Goal: Task Accomplishment & Management: Complete application form

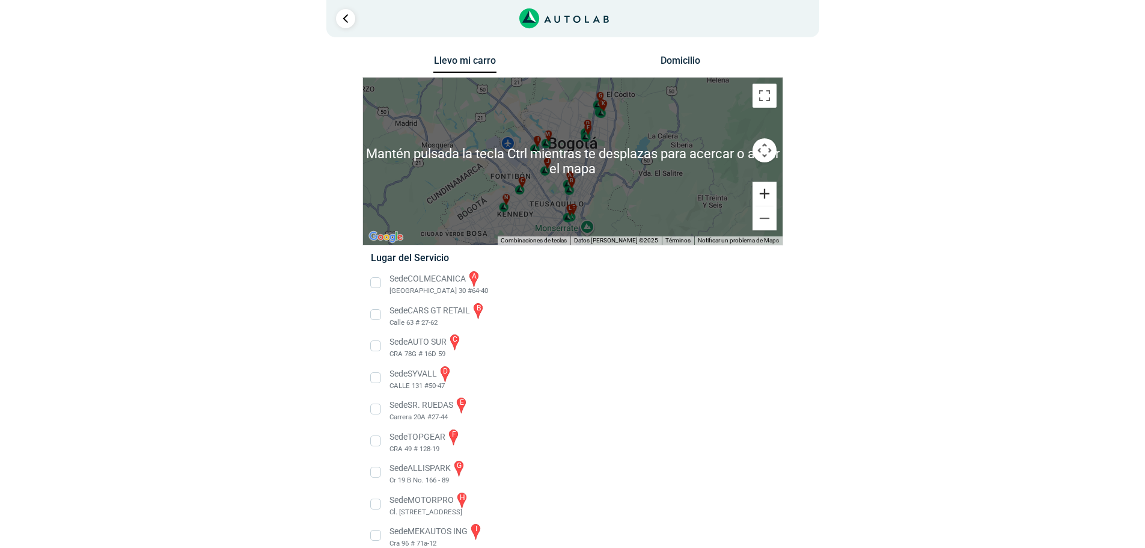
click at [765, 194] on button "Ampliar" at bounding box center [765, 194] width 24 height 24
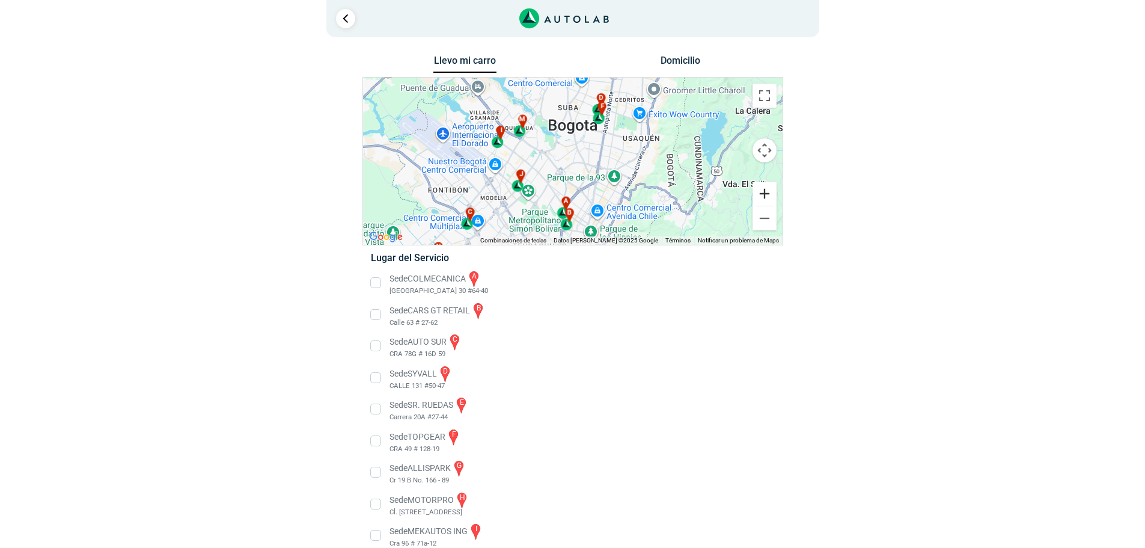
click at [765, 194] on button "Ampliar" at bounding box center [765, 194] width 24 height 24
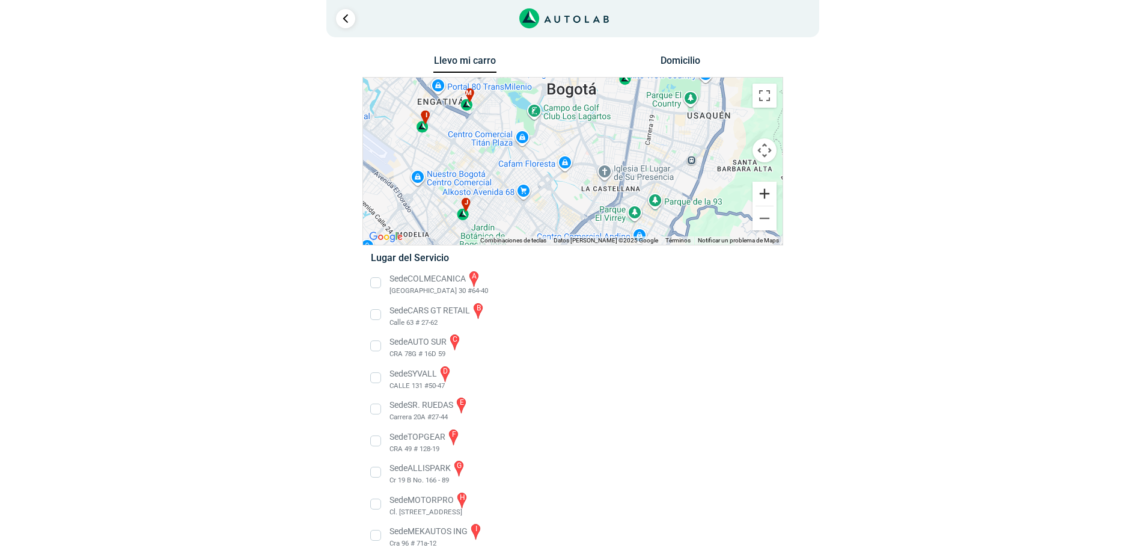
click at [765, 194] on button "Ampliar" at bounding box center [765, 194] width 24 height 24
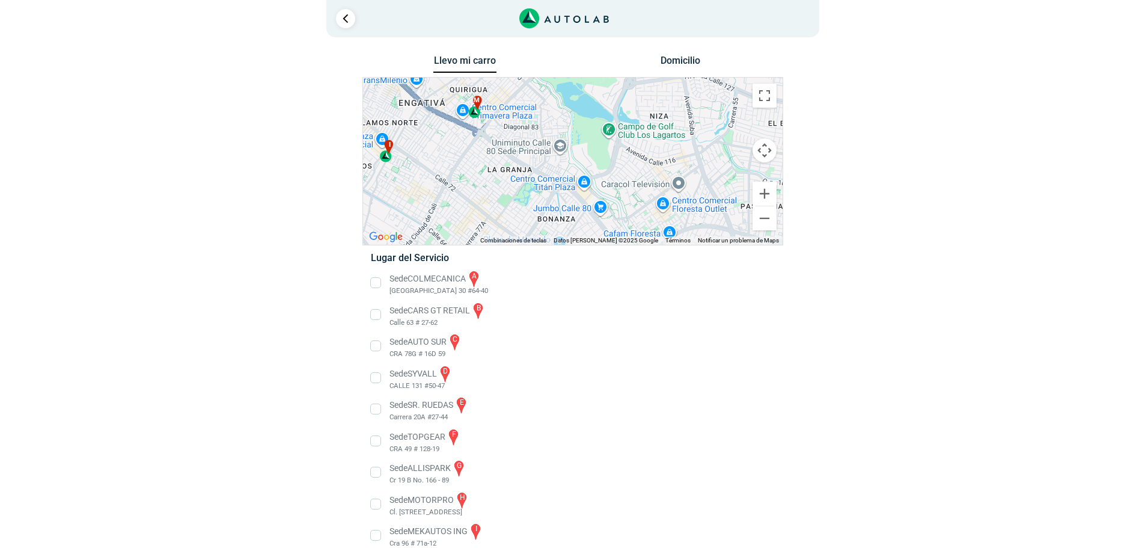
drag, startPoint x: 548, startPoint y: 158, endPoint x: 663, endPoint y: 218, distance: 128.8
click at [663, 218] on div "a b c d e f g" at bounding box center [573, 161] width 420 height 167
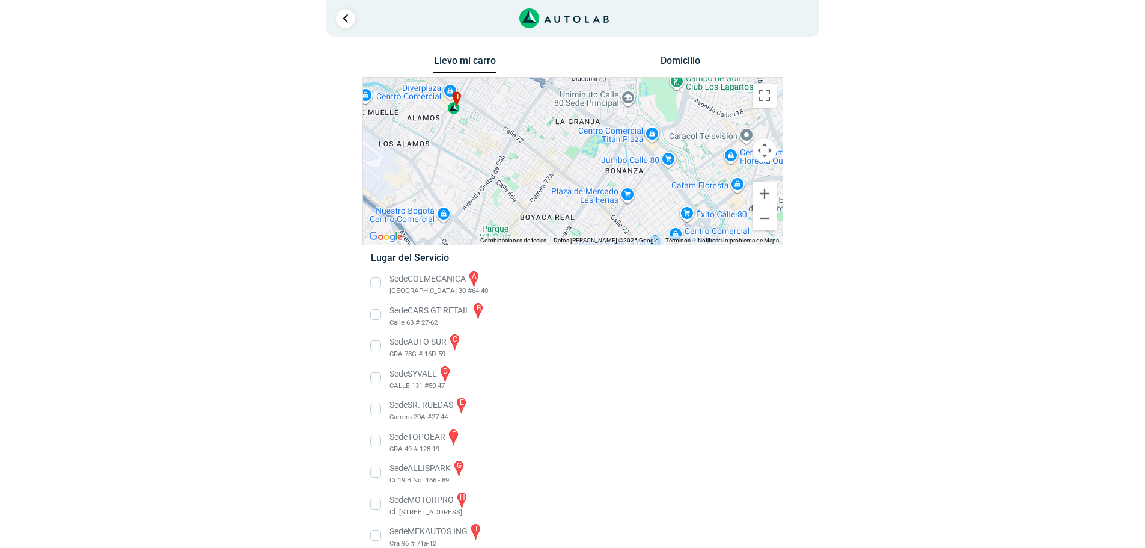
drag, startPoint x: 554, startPoint y: 165, endPoint x: 623, endPoint y: 117, distance: 84.2
click at [623, 117] on div "a b c d e f g" at bounding box center [573, 161] width 420 height 167
click at [770, 195] on button "Ampliar" at bounding box center [765, 194] width 24 height 24
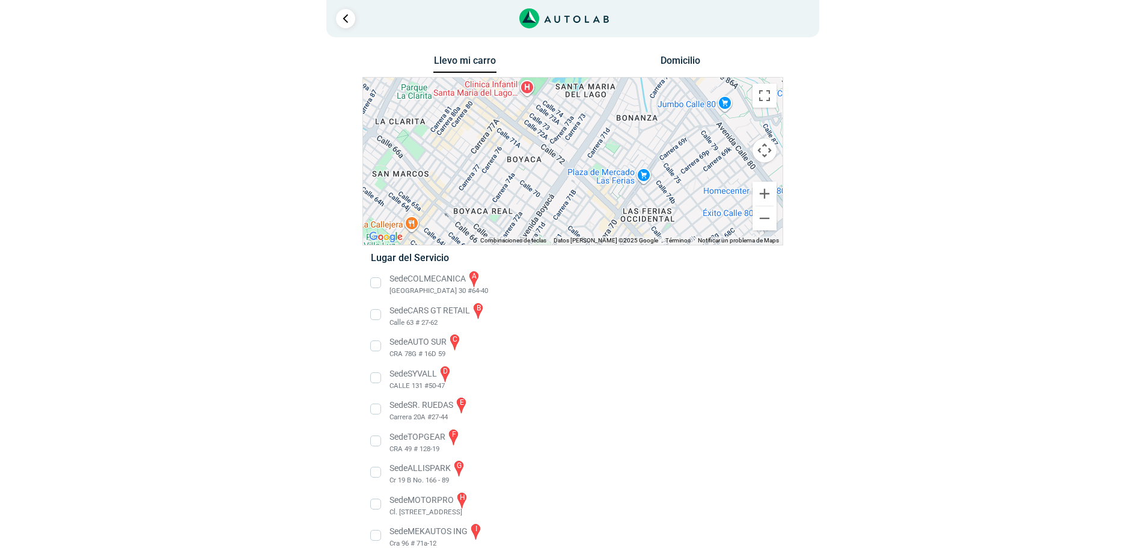
drag, startPoint x: 652, startPoint y: 173, endPoint x: 613, endPoint y: 110, distance: 74.6
click at [613, 110] on div "a b c d e f g" at bounding box center [573, 161] width 420 height 167
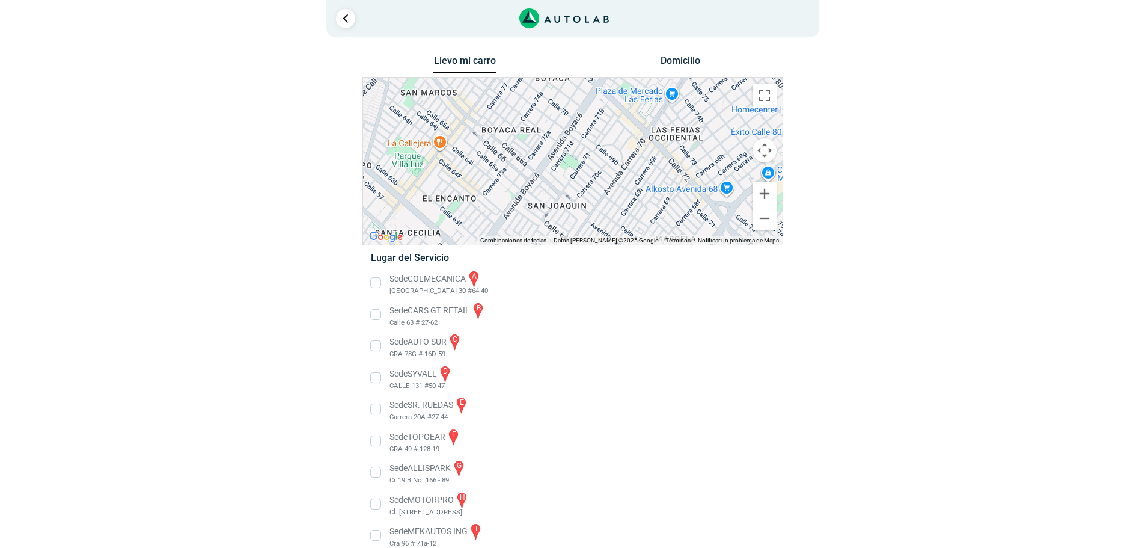
drag, startPoint x: 590, startPoint y: 218, endPoint x: 619, endPoint y: 136, distance: 86.5
click at [619, 136] on div "a b c d e f g" at bounding box center [573, 161] width 420 height 167
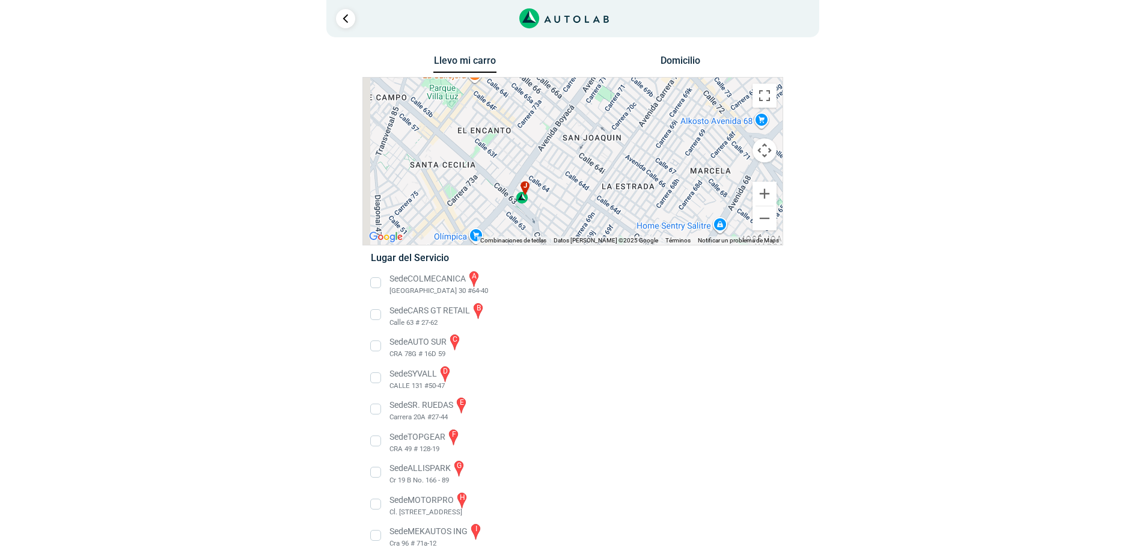
drag, startPoint x: 583, startPoint y: 186, endPoint x: 619, endPoint y: 114, distance: 80.4
click at [619, 114] on div "a b c d e f g" at bounding box center [573, 161] width 420 height 167
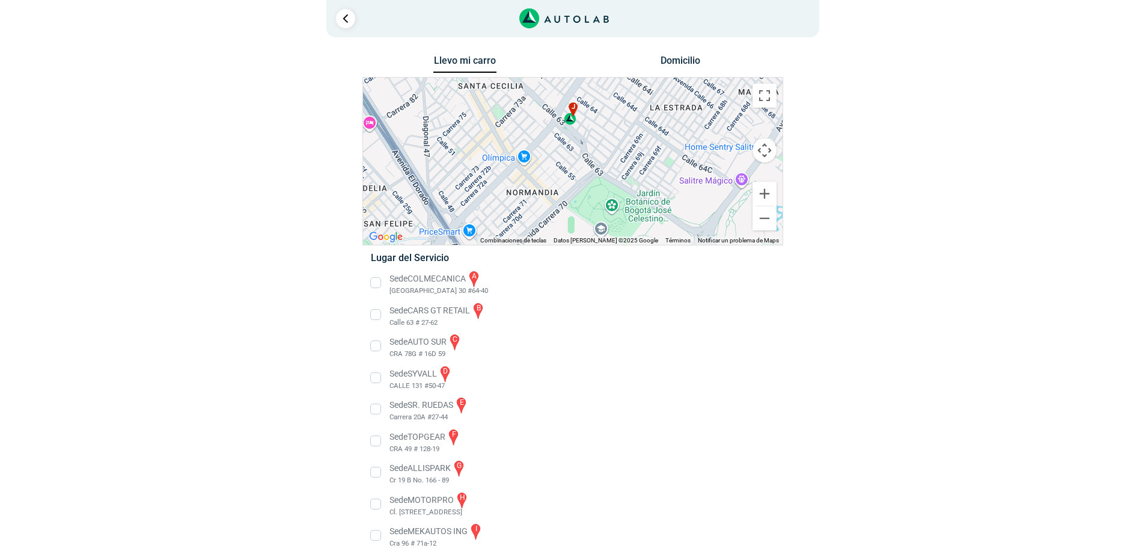
drag, startPoint x: 577, startPoint y: 180, endPoint x: 622, endPoint y: 102, distance: 91.1
click at [622, 102] on div "a b c d e f g" at bounding box center [573, 161] width 420 height 167
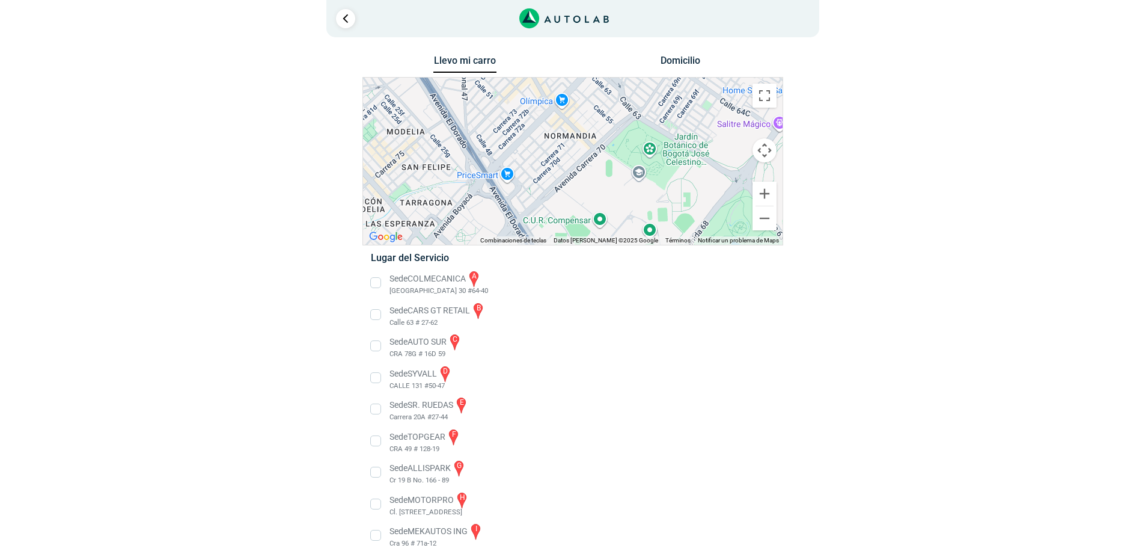
drag, startPoint x: 557, startPoint y: 164, endPoint x: 596, endPoint y: 106, distance: 69.4
click at [596, 106] on div "a b c d e f g" at bounding box center [573, 161] width 420 height 167
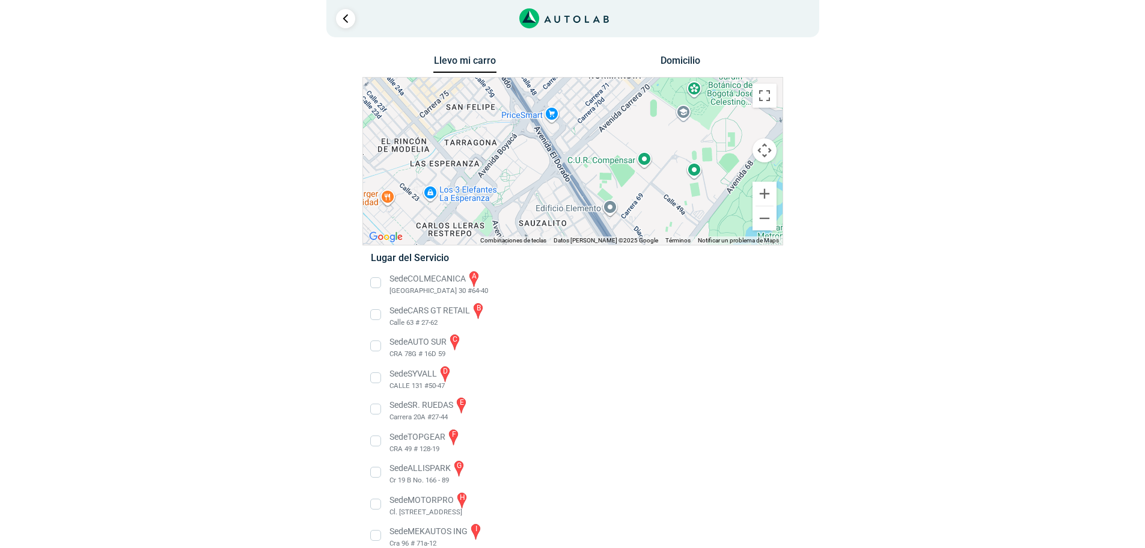
drag, startPoint x: 533, startPoint y: 177, endPoint x: 579, endPoint y: 114, distance: 77.4
click at [579, 114] on div "a b c d e f g" at bounding box center [573, 161] width 420 height 167
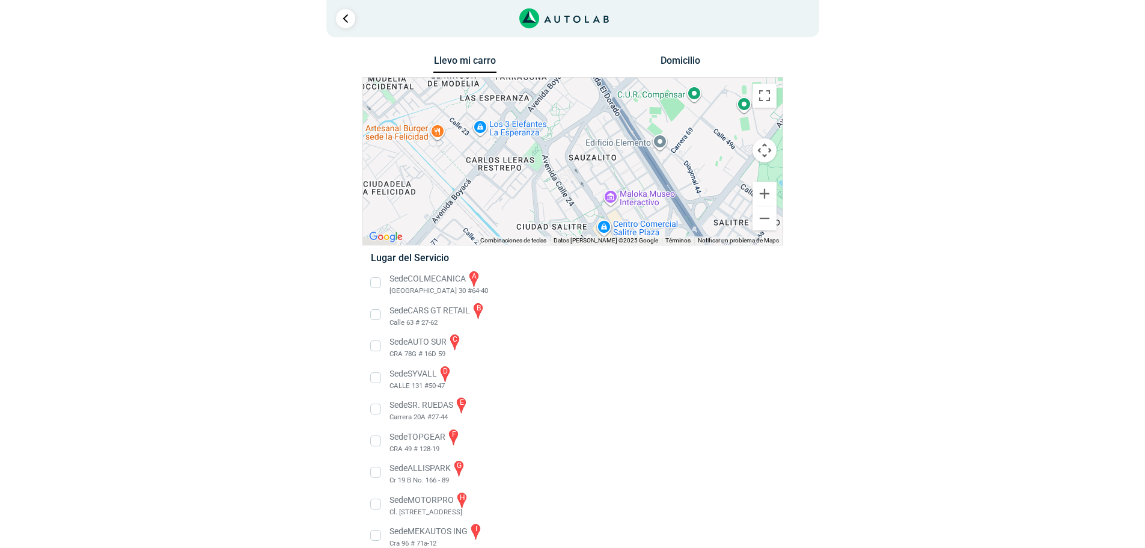
drag, startPoint x: 512, startPoint y: 186, endPoint x: 563, endPoint y: 118, distance: 85.9
click at [563, 118] on div "a b c d e f g" at bounding box center [573, 161] width 420 height 167
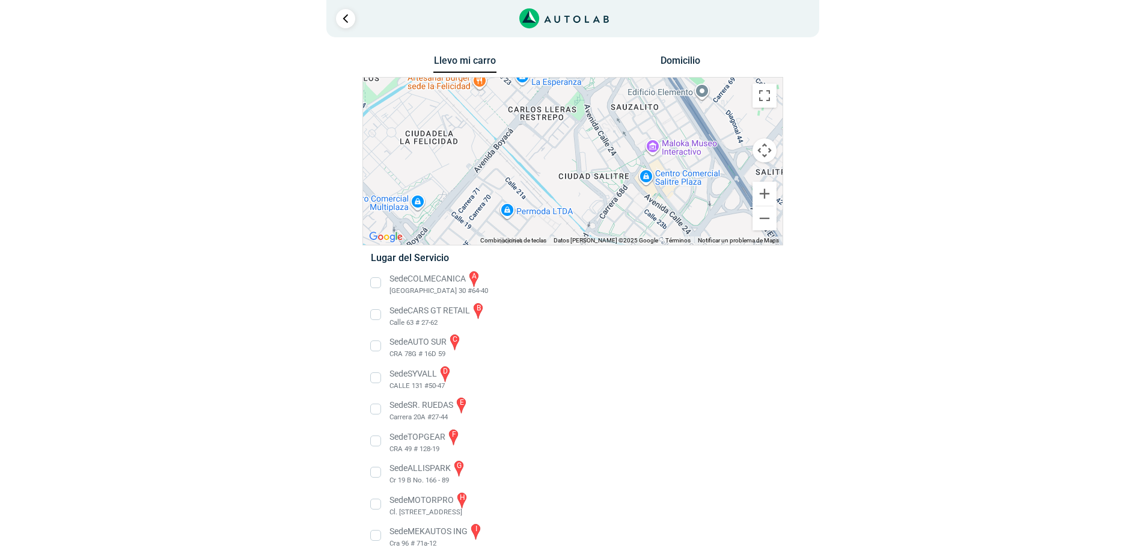
drag, startPoint x: 516, startPoint y: 173, endPoint x: 563, endPoint y: 115, distance: 75.2
click at [563, 115] on div "a b c d e f g" at bounding box center [573, 161] width 420 height 167
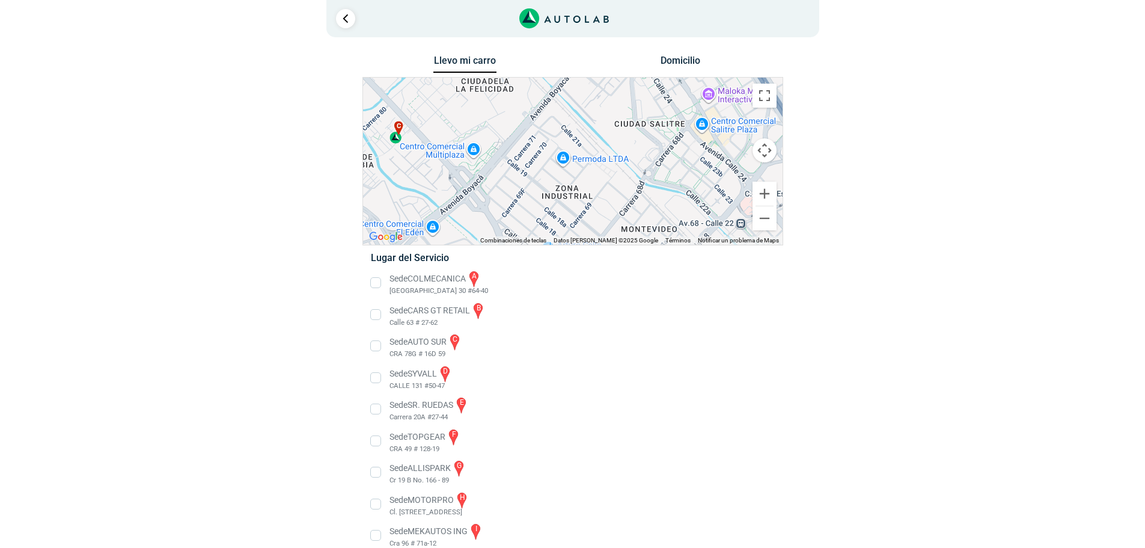
drag, startPoint x: 506, startPoint y: 167, endPoint x: 559, endPoint y: 120, distance: 70.7
click at [559, 120] on div "a b c d e f g" at bounding box center [573, 161] width 420 height 167
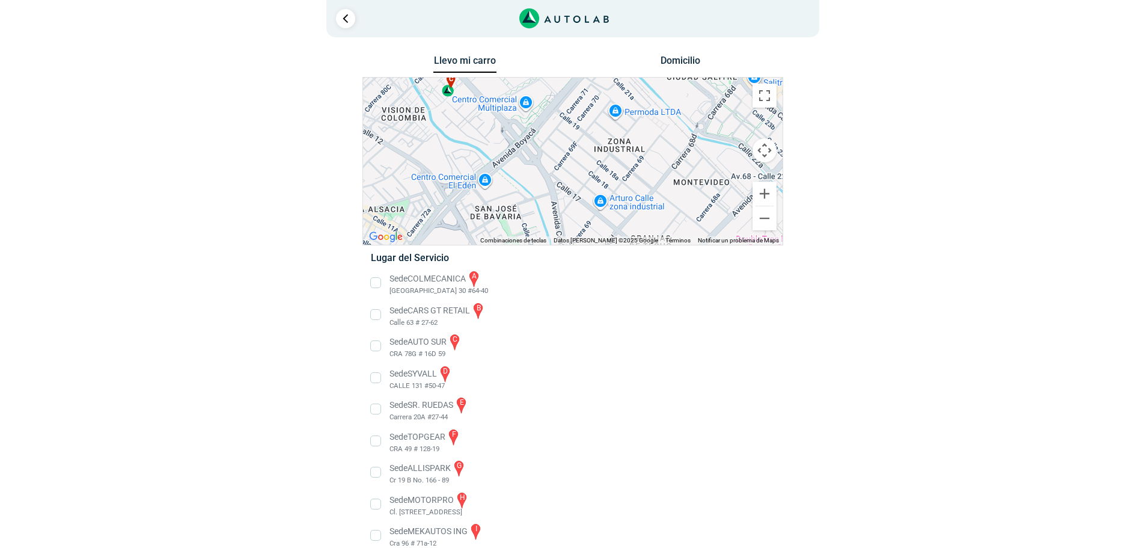
drag, startPoint x: 510, startPoint y: 180, endPoint x: 563, endPoint y: 131, distance: 72.3
click at [563, 131] on div "a b c d e f g" at bounding box center [573, 161] width 420 height 167
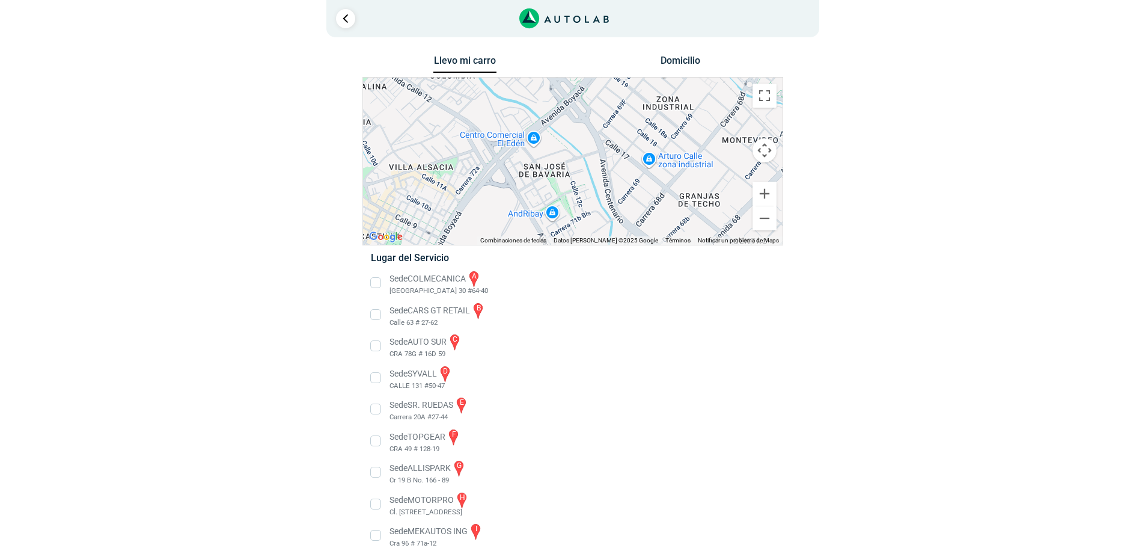
drag, startPoint x: 511, startPoint y: 179, endPoint x: 561, endPoint y: 133, distance: 67.7
click at [561, 133] on div "a b c d e f g" at bounding box center [573, 161] width 420 height 167
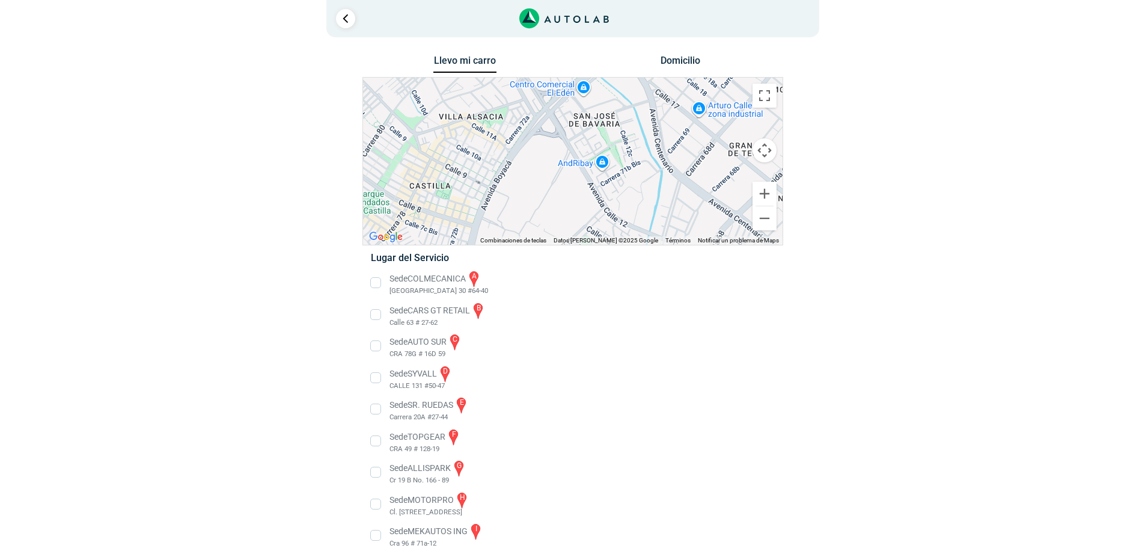
drag, startPoint x: 507, startPoint y: 183, endPoint x: 556, endPoint y: 131, distance: 71.4
click at [556, 131] on div "a b c d e f g" at bounding box center [573, 161] width 420 height 167
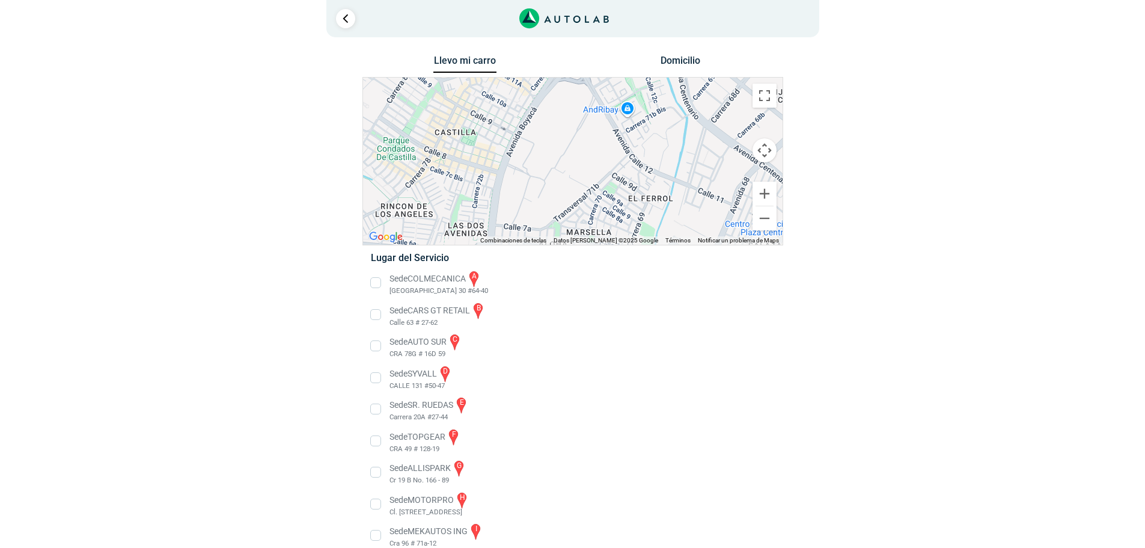
drag, startPoint x: 512, startPoint y: 184, endPoint x: 538, endPoint y: 129, distance: 61.1
click at [538, 129] on div "a b c d e f g" at bounding box center [573, 161] width 420 height 167
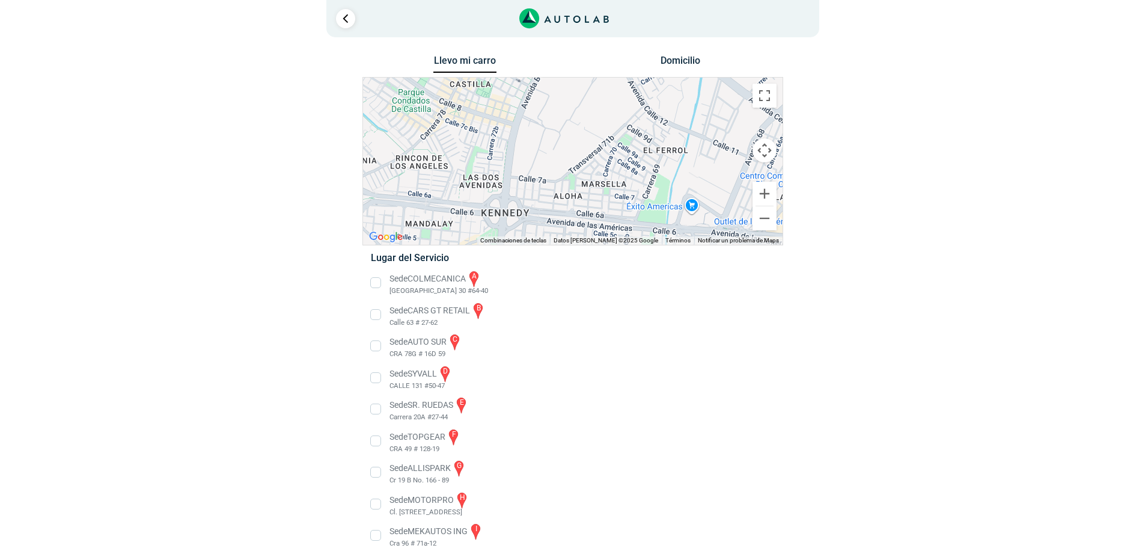
drag, startPoint x: 521, startPoint y: 176, endPoint x: 536, endPoint y: 126, distance: 52.1
click at [536, 126] on div "a b c d e f g" at bounding box center [573, 161] width 420 height 167
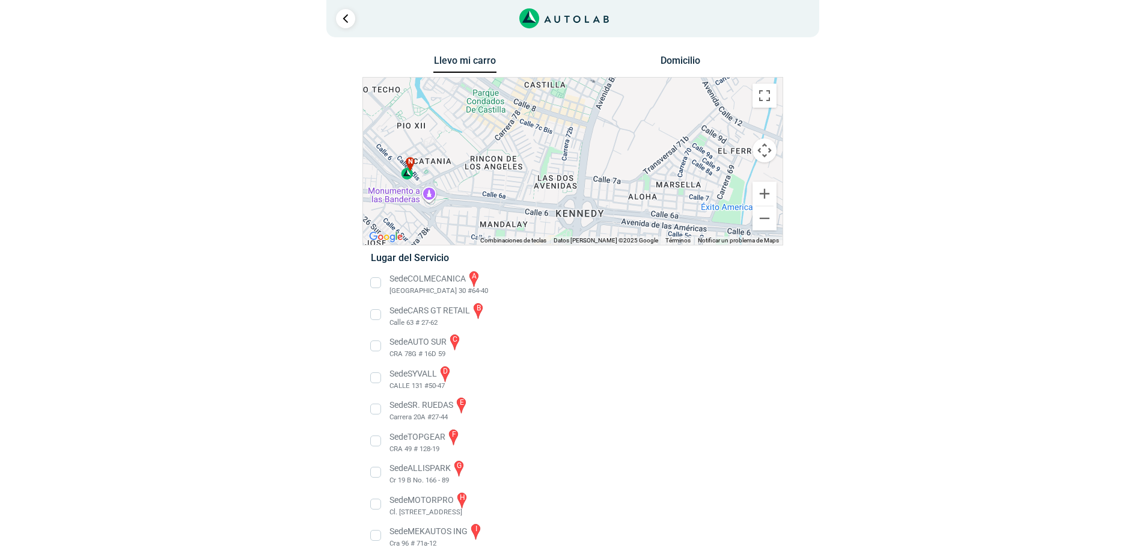
drag, startPoint x: 547, startPoint y: 180, endPoint x: 622, endPoint y: 181, distance: 75.8
click at [622, 181] on div "a b c d e f g" at bounding box center [573, 161] width 420 height 167
click at [406, 177] on div "n" at bounding box center [408, 168] width 14 height 23
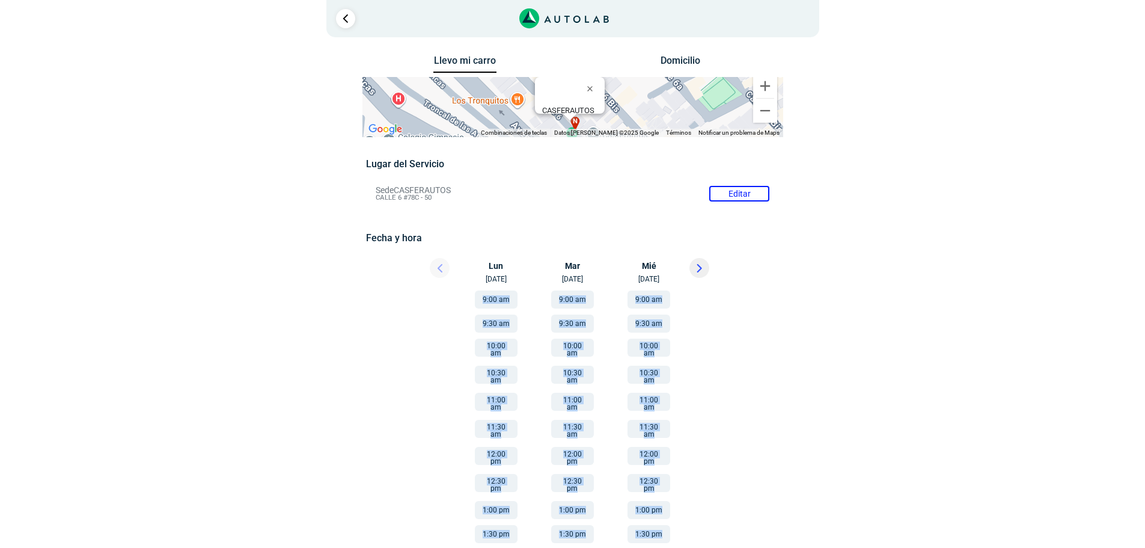
drag, startPoint x: 786, startPoint y: 357, endPoint x: 776, endPoint y: 275, distance: 81.9
click at [776, 275] on div "Llevo mi carro [GEOGRAPHIC_DATA] ← Mover a la izquierda → Mover a la derecha ↑ …" at bounding box center [572, 365] width 583 height 627
click at [795, 305] on div "Llevo mi carro [GEOGRAPHIC_DATA] ← Mover a la izquierda → Mover a la derecha ↑ …" at bounding box center [572, 365] width 583 height 627
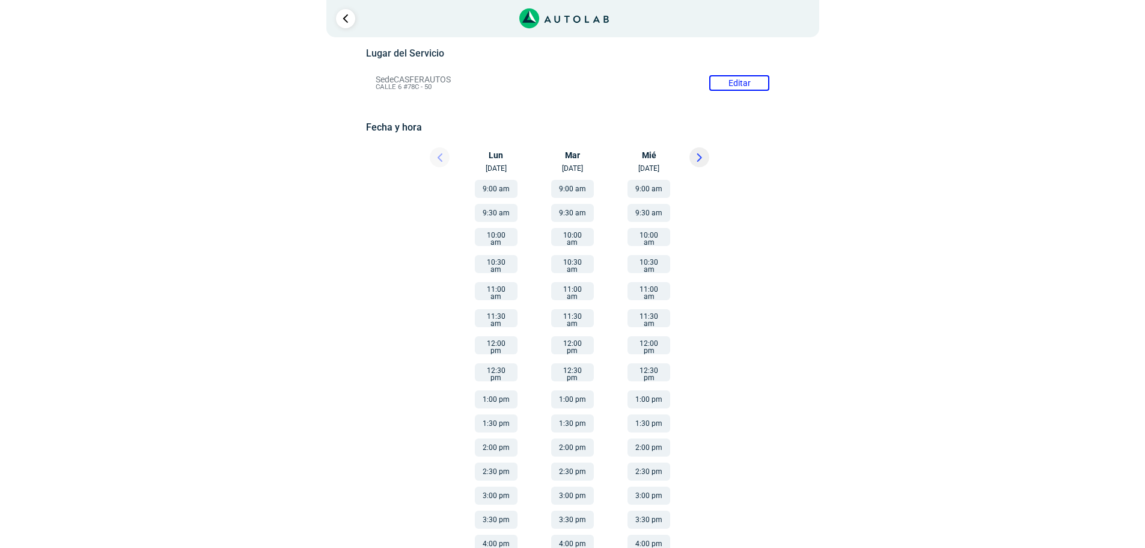
scroll to position [114, 0]
click at [438, 153] on div at bounding box center [429, 157] width 72 height 26
click at [746, 83] on li "Sede CASFERAUTOS Editar CALLE 6 #78C - 50" at bounding box center [573, 79] width 412 height 19
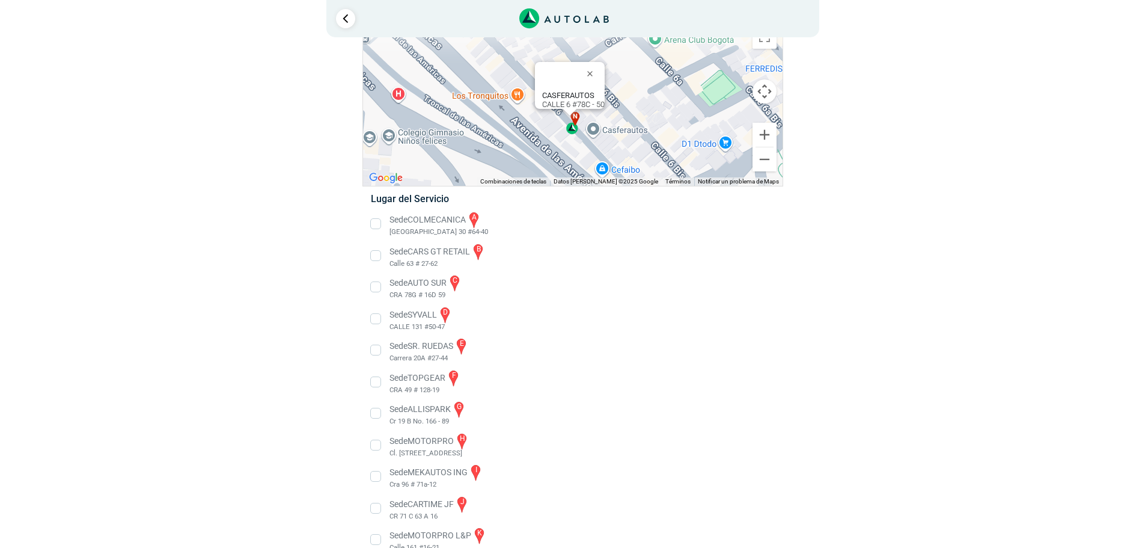
scroll to position [0, 0]
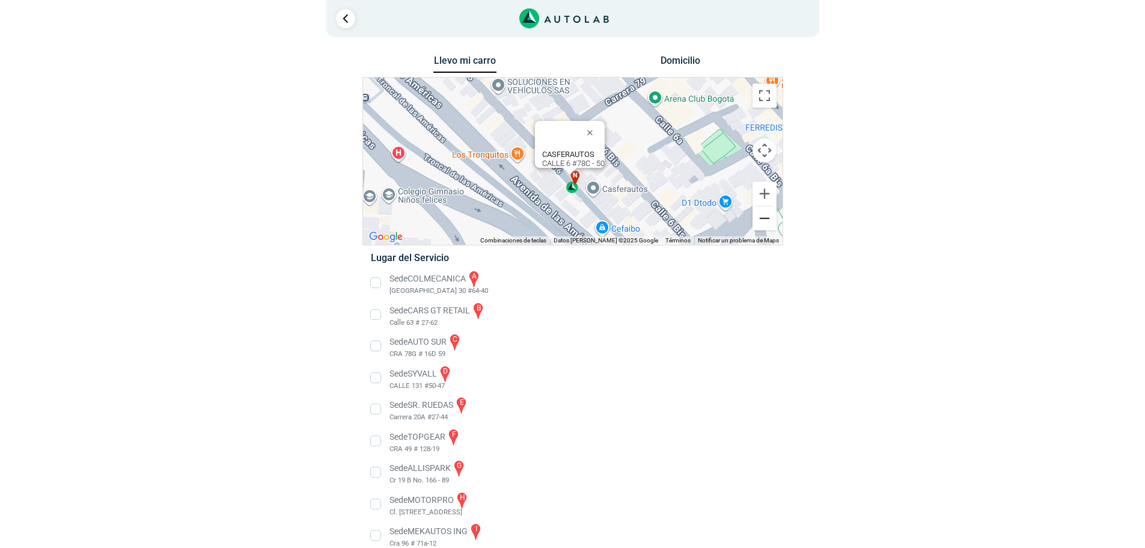
click at [767, 224] on button "Reducir" at bounding box center [765, 218] width 24 height 24
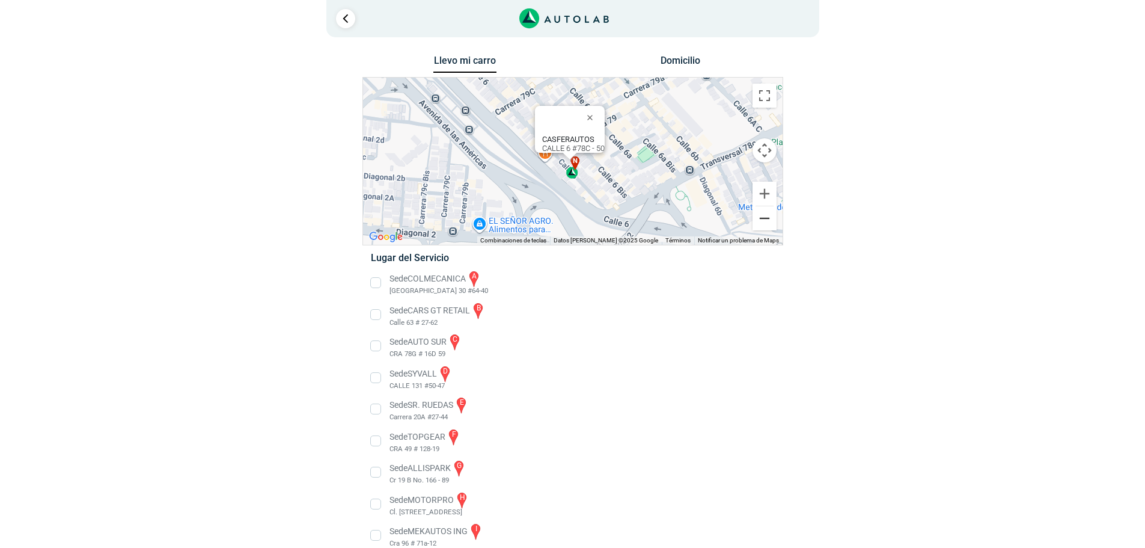
click at [763, 222] on button "Reducir" at bounding box center [765, 218] width 24 height 24
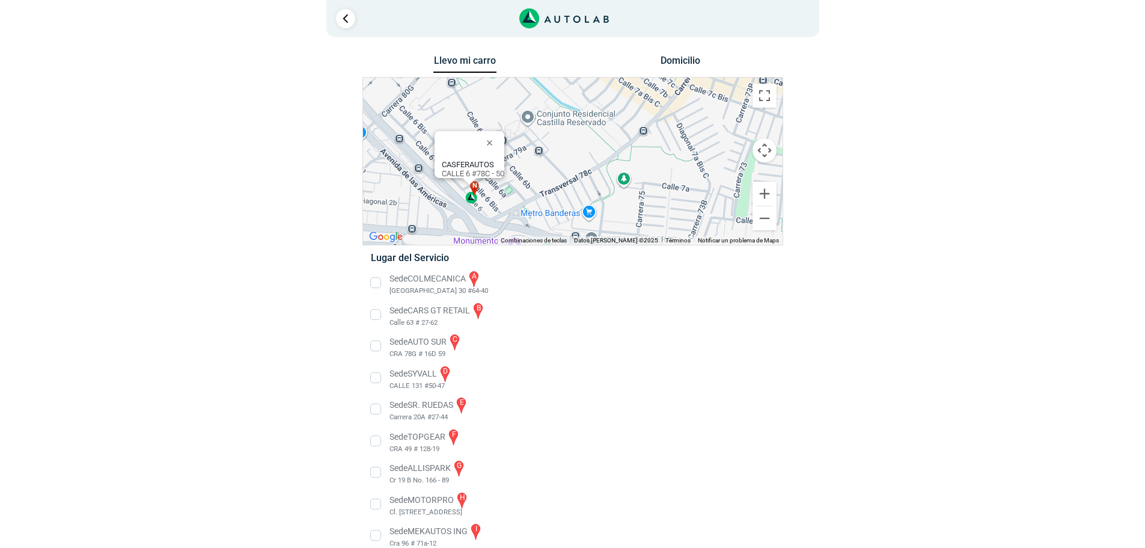
drag, startPoint x: 716, startPoint y: 198, endPoint x: 614, endPoint y: 231, distance: 106.9
click at [614, 231] on div "a b c d e f g" at bounding box center [573, 161] width 420 height 167
click at [762, 221] on button "Reducir" at bounding box center [765, 218] width 24 height 24
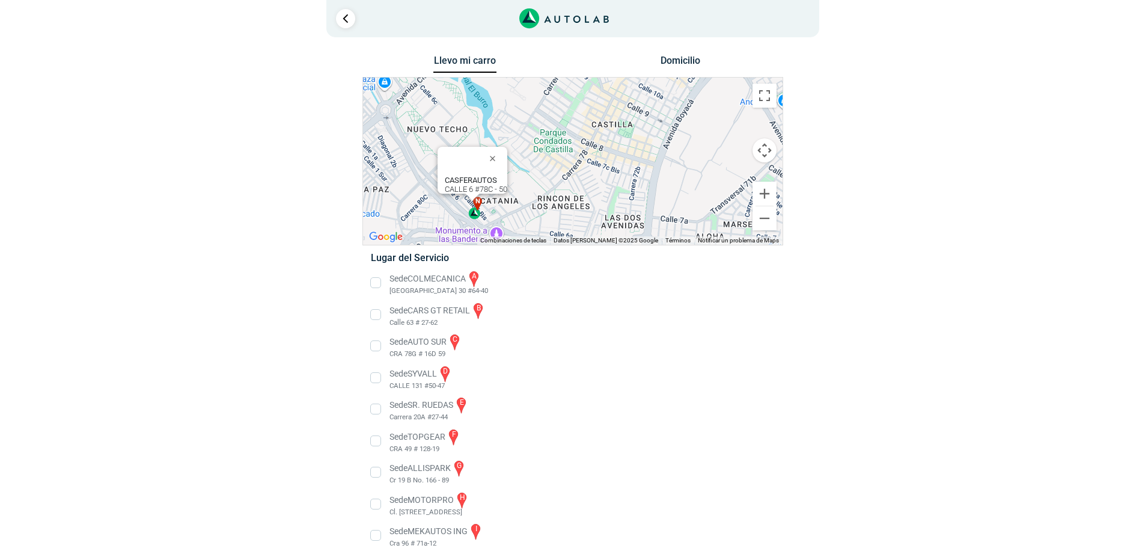
drag, startPoint x: 687, startPoint y: 179, endPoint x: 639, endPoint y: 216, distance: 60.9
click at [639, 216] on div "a b c d e f g" at bounding box center [573, 161] width 420 height 167
click at [767, 224] on button "Reducir" at bounding box center [765, 218] width 24 height 24
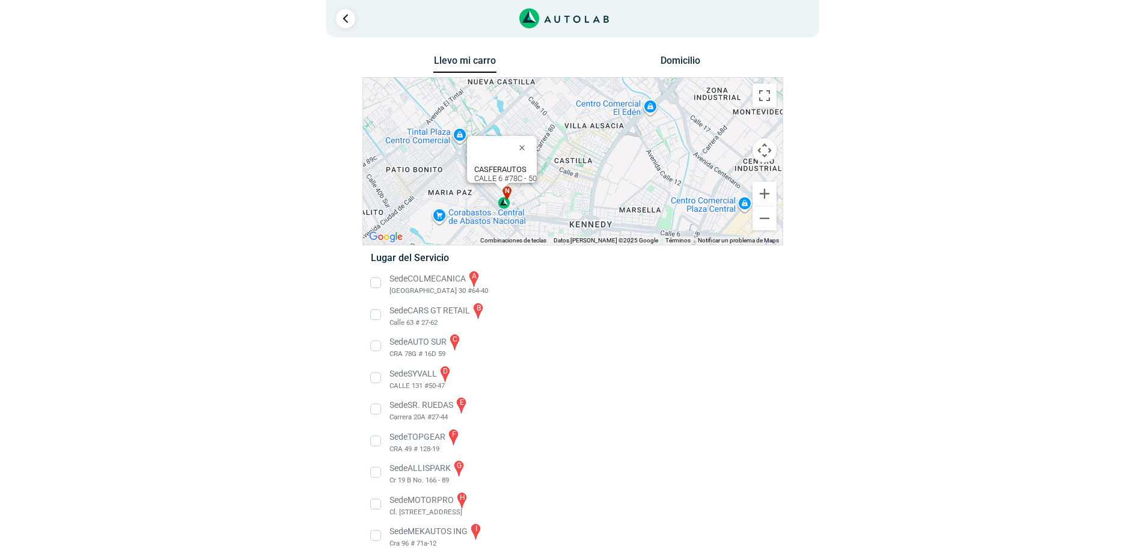
drag, startPoint x: 697, startPoint y: 191, endPoint x: 676, endPoint y: 210, distance: 27.7
click at [676, 210] on div "a b c d e f g" at bounding box center [573, 161] width 420 height 167
click at [767, 221] on button "Reducir" at bounding box center [765, 218] width 24 height 24
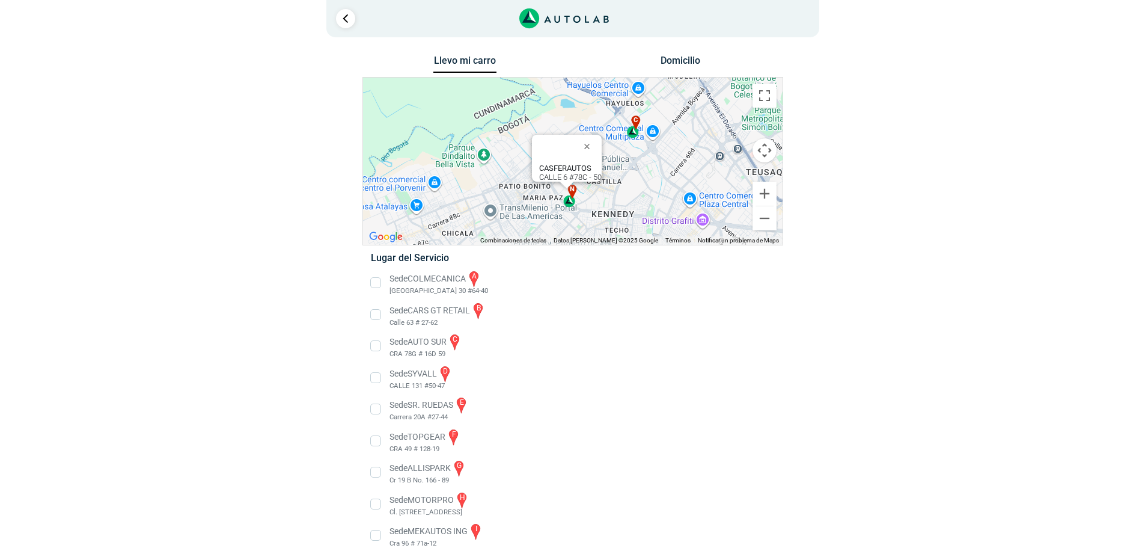
drag, startPoint x: 680, startPoint y: 174, endPoint x: 712, endPoint y: 197, distance: 39.2
click at [712, 197] on div "a b c d e f g" at bounding box center [573, 161] width 420 height 167
click at [764, 191] on button "Ampliar" at bounding box center [765, 194] width 24 height 24
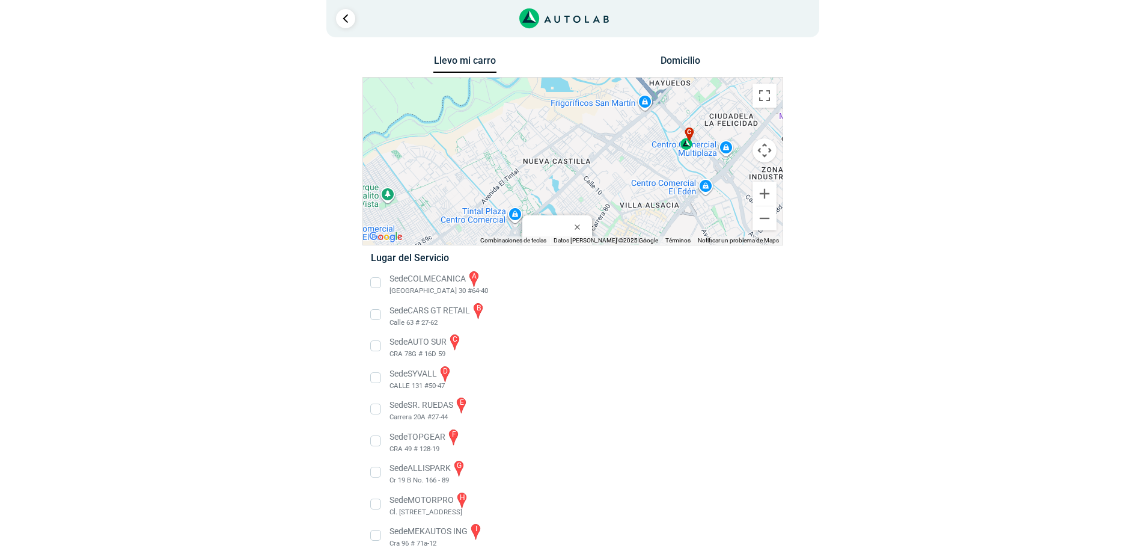
drag, startPoint x: 676, startPoint y: 149, endPoint x: 669, endPoint y: 188, distance: 39.1
click at [669, 188] on div "a b c d e f g" at bounding box center [573, 161] width 420 height 167
click at [767, 191] on button "Ampliar" at bounding box center [765, 194] width 24 height 24
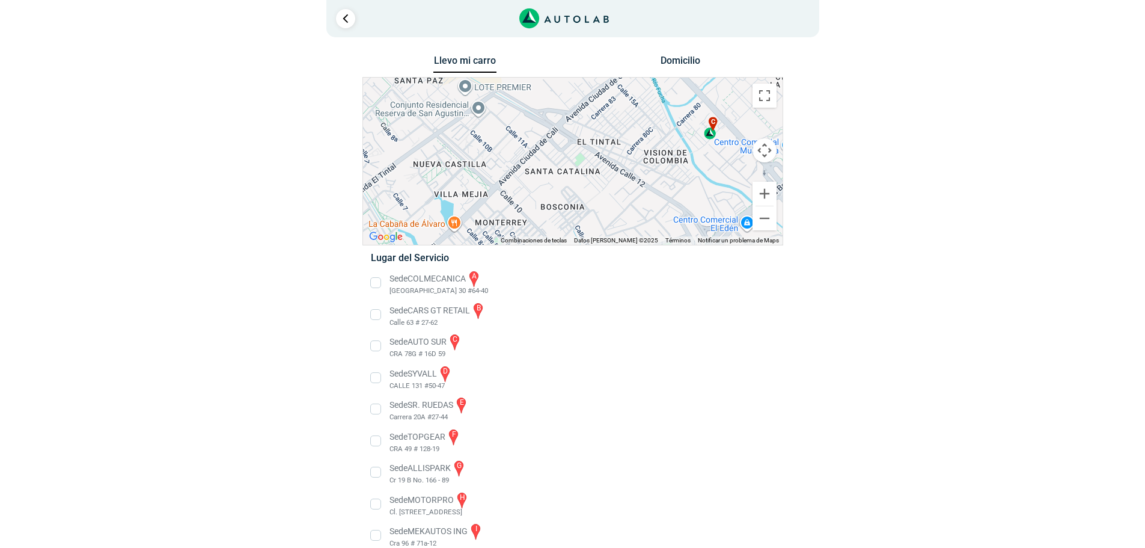
drag, startPoint x: 710, startPoint y: 161, endPoint x: 618, endPoint y: 164, distance: 92.0
click at [618, 164] on div "a b c d e f g" at bounding box center [573, 161] width 420 height 167
click at [766, 190] on button "Ampliar" at bounding box center [765, 194] width 24 height 24
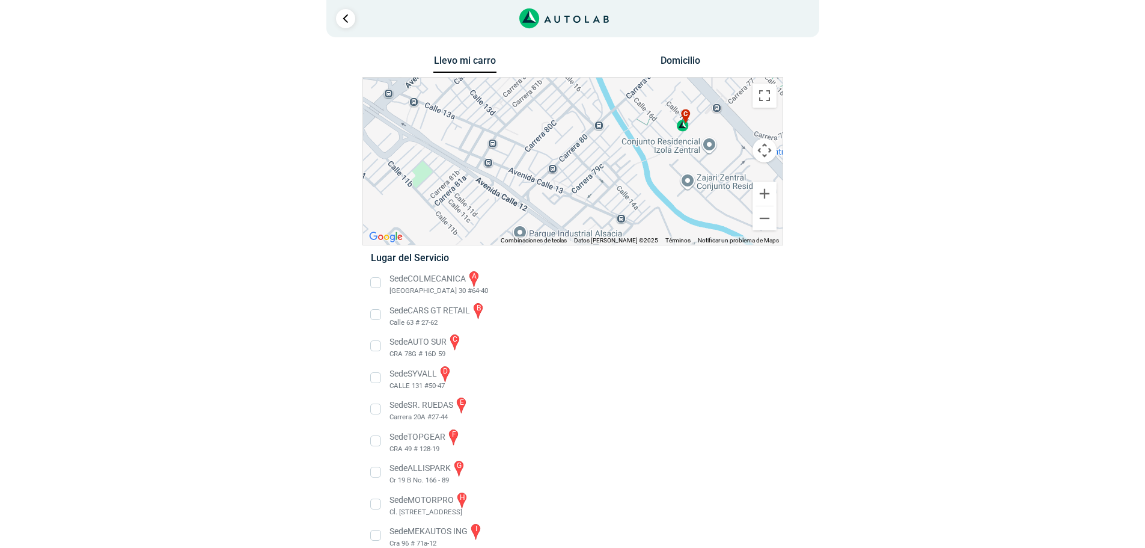
drag, startPoint x: 726, startPoint y: 167, endPoint x: 560, endPoint y: 183, distance: 166.7
click at [560, 183] on div "a b c d e f g" at bounding box center [573, 161] width 420 height 167
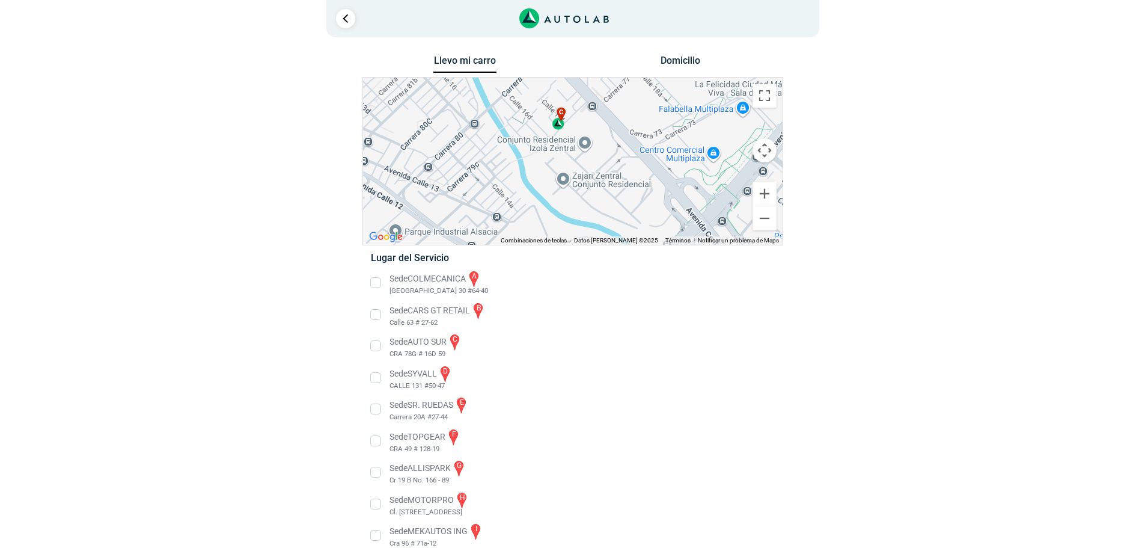
drag, startPoint x: 652, startPoint y: 167, endPoint x: 525, endPoint y: 167, distance: 126.3
click at [525, 167] on div "a b c d e f g" at bounding box center [573, 161] width 420 height 167
click at [771, 195] on button "Ampliar" at bounding box center [765, 194] width 24 height 24
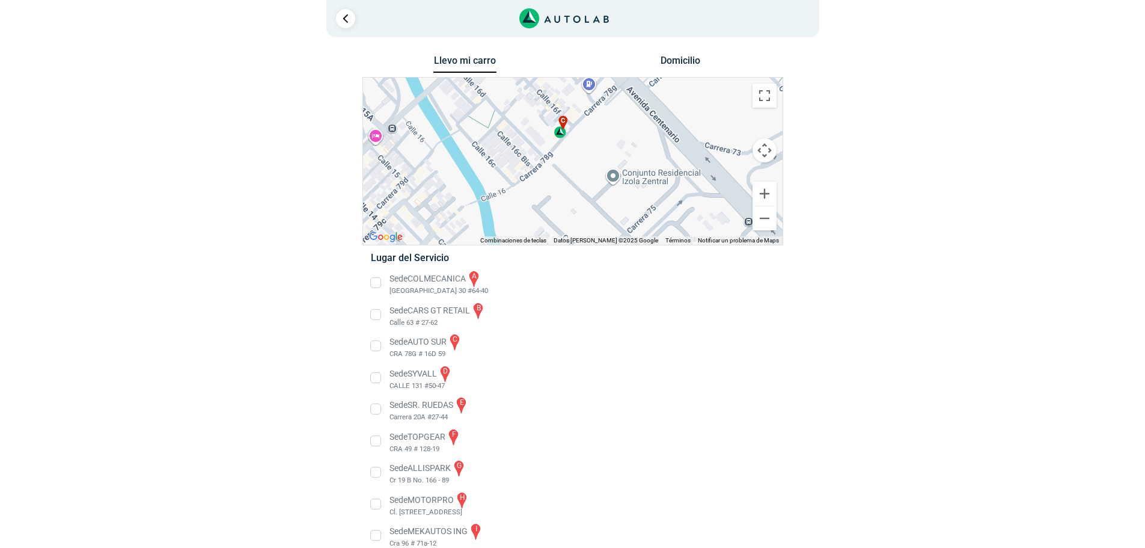
drag, startPoint x: 571, startPoint y: 124, endPoint x: 586, endPoint y: 168, distance: 46.4
click at [586, 168] on div "a b c d e f g" at bounding box center [573, 161] width 420 height 167
click at [766, 214] on button "Reducir" at bounding box center [765, 218] width 24 height 24
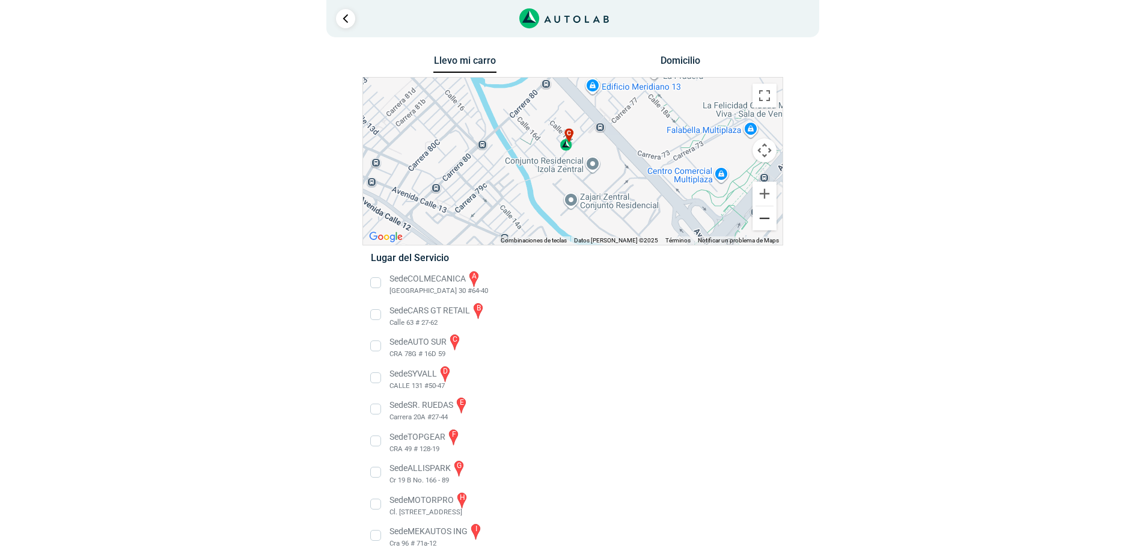
click at [766, 214] on button "Reducir" at bounding box center [765, 218] width 24 height 24
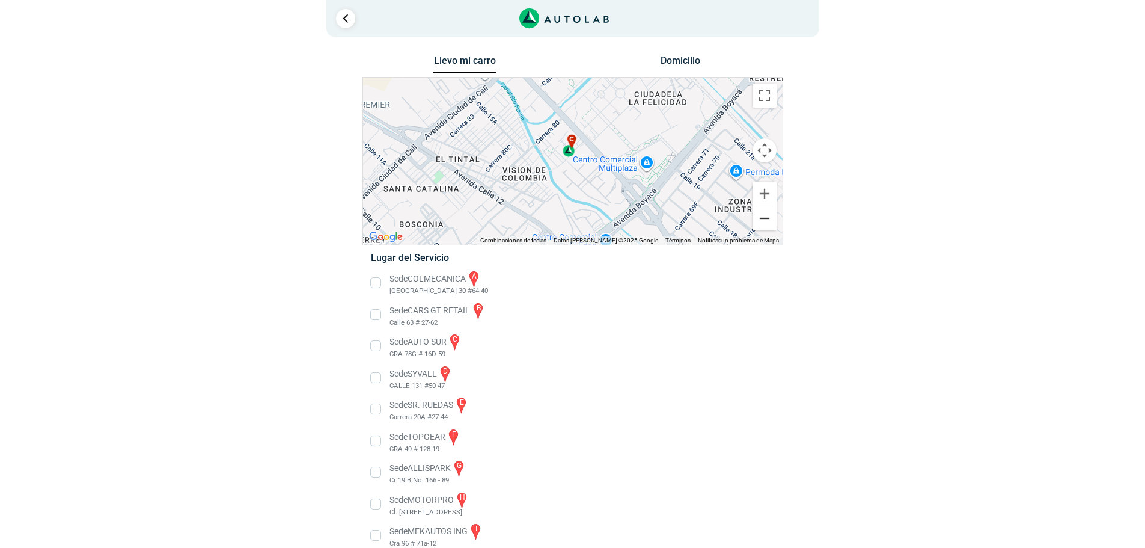
click at [766, 214] on button "Reducir" at bounding box center [765, 218] width 24 height 24
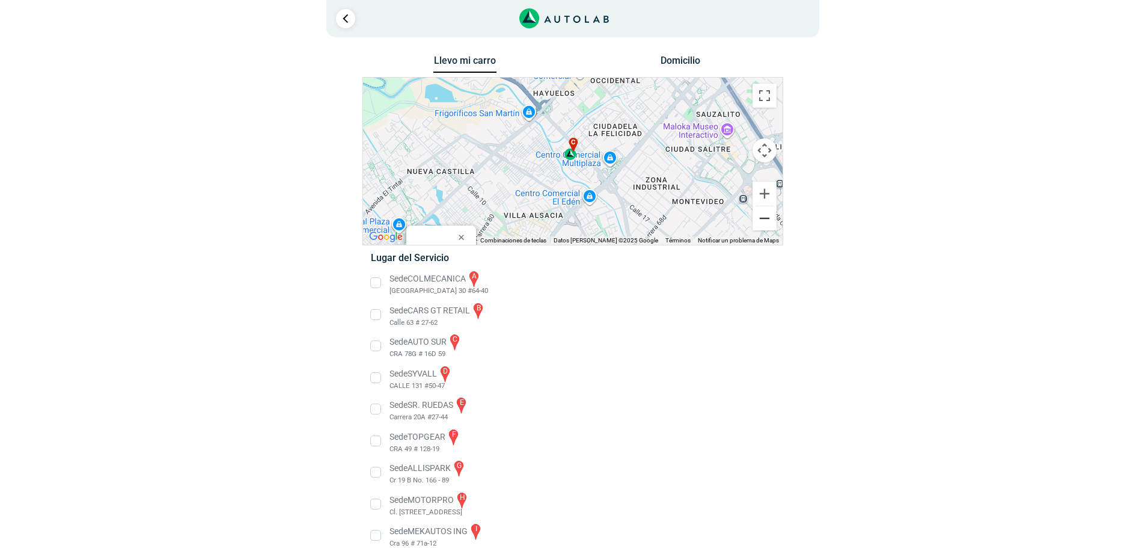
click at [769, 216] on button "Reducir" at bounding box center [765, 218] width 24 height 24
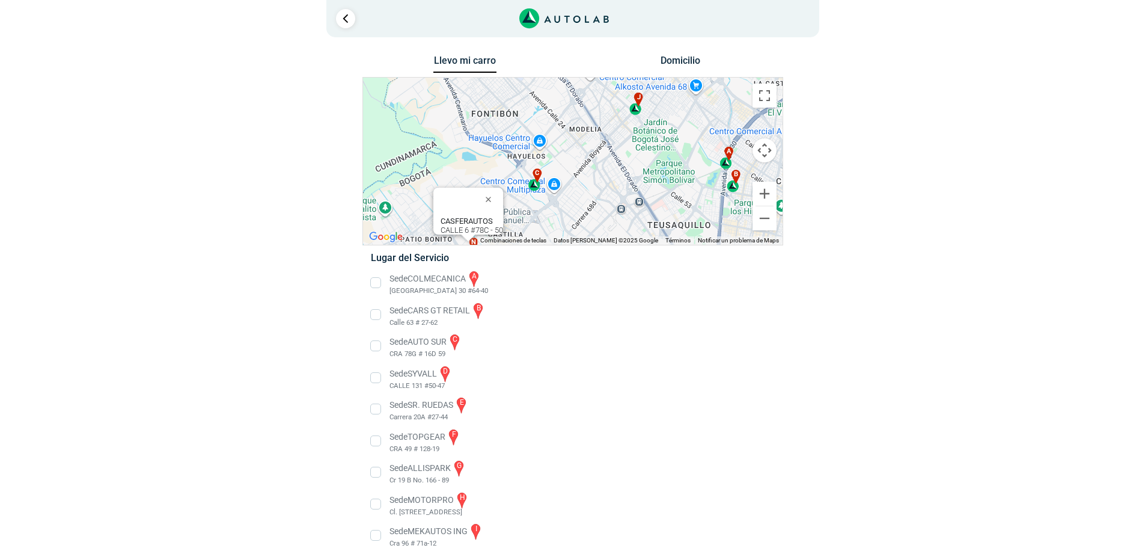
drag, startPoint x: 660, startPoint y: 183, endPoint x: 623, endPoint y: 210, distance: 46.4
click at [623, 210] on div "a b c d e f g" at bounding box center [573, 161] width 420 height 167
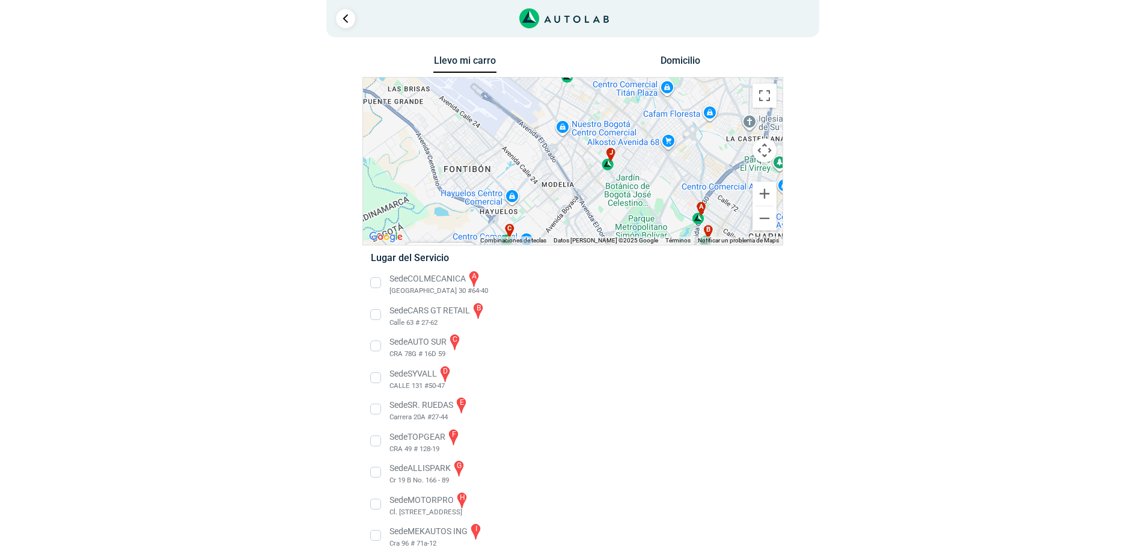
drag, startPoint x: 657, startPoint y: 149, endPoint x: 629, endPoint y: 206, distance: 63.5
click at [629, 206] on div "a b c d e f g" at bounding box center [573, 161] width 420 height 167
click at [764, 191] on button "Ampliar" at bounding box center [765, 194] width 24 height 24
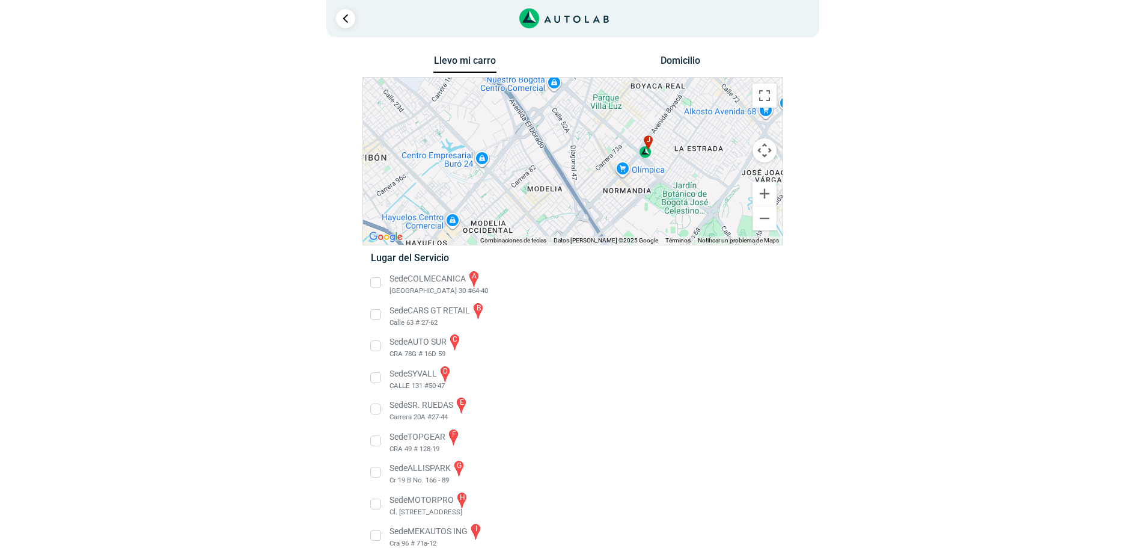
drag, startPoint x: 689, startPoint y: 195, endPoint x: 691, endPoint y: 174, distance: 21.2
click at [691, 174] on div "a b c d e f g" at bounding box center [573, 161] width 420 height 167
click at [764, 195] on button "Ampliar" at bounding box center [765, 194] width 24 height 24
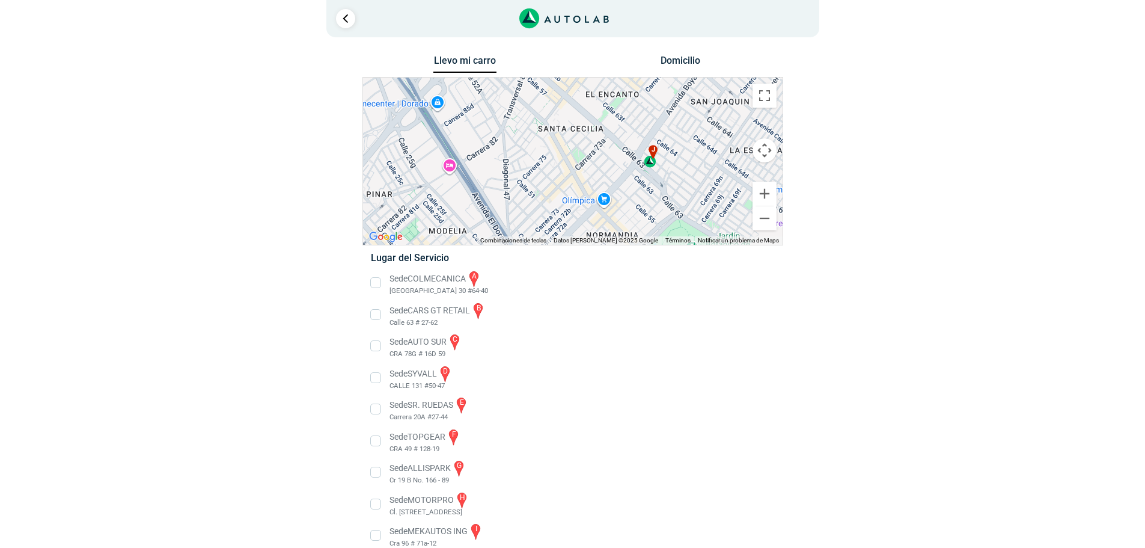
drag, startPoint x: 724, startPoint y: 183, endPoint x: 654, endPoint y: 198, distance: 71.3
click at [654, 198] on div "a b c d e f g" at bounding box center [573, 161] width 420 height 167
click at [773, 198] on button "Ampliar" at bounding box center [765, 194] width 24 height 24
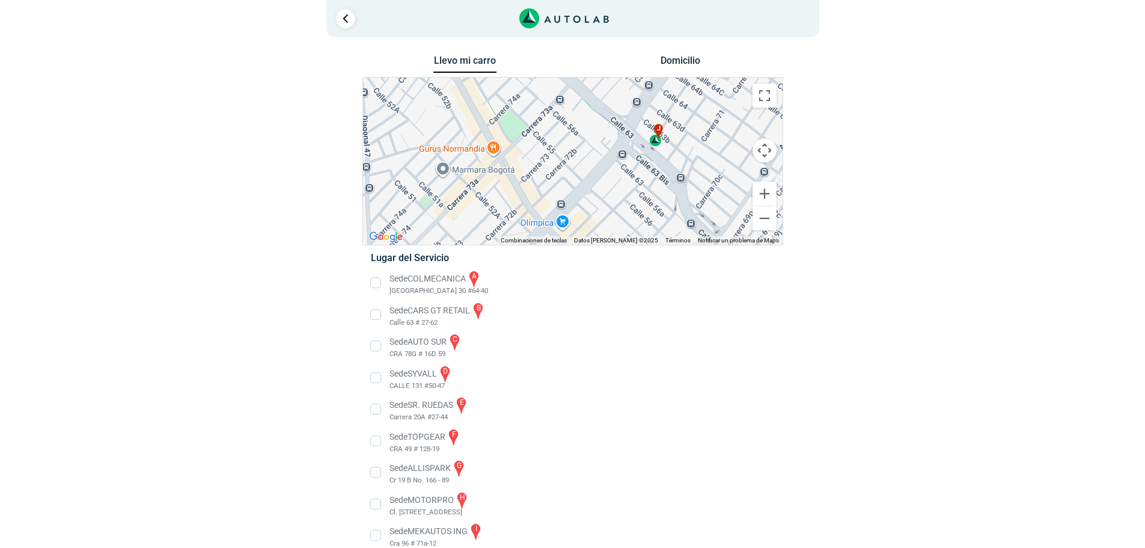
drag, startPoint x: 723, startPoint y: 191, endPoint x: 649, endPoint y: 165, distance: 78.9
click at [649, 165] on div "a b c d e f g" at bounding box center [573, 161] width 420 height 167
click at [763, 195] on button "Ampliar" at bounding box center [765, 194] width 24 height 24
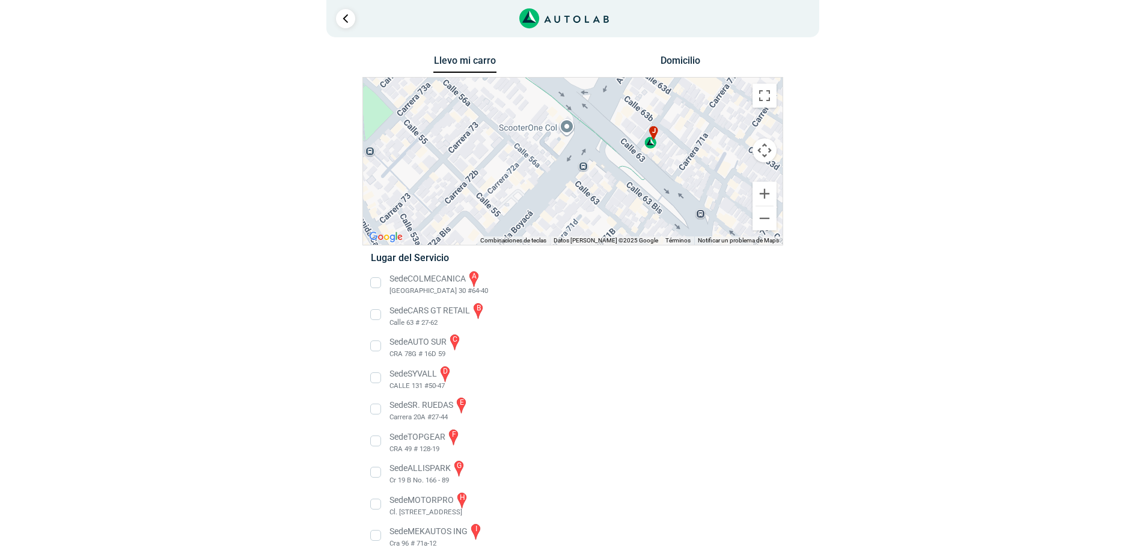
drag, startPoint x: 718, startPoint y: 189, endPoint x: 628, endPoint y: 208, distance: 92.8
click at [628, 208] on div "a b c d e f g" at bounding box center [573, 161] width 420 height 167
click at [766, 195] on button "Ampliar" at bounding box center [765, 194] width 24 height 24
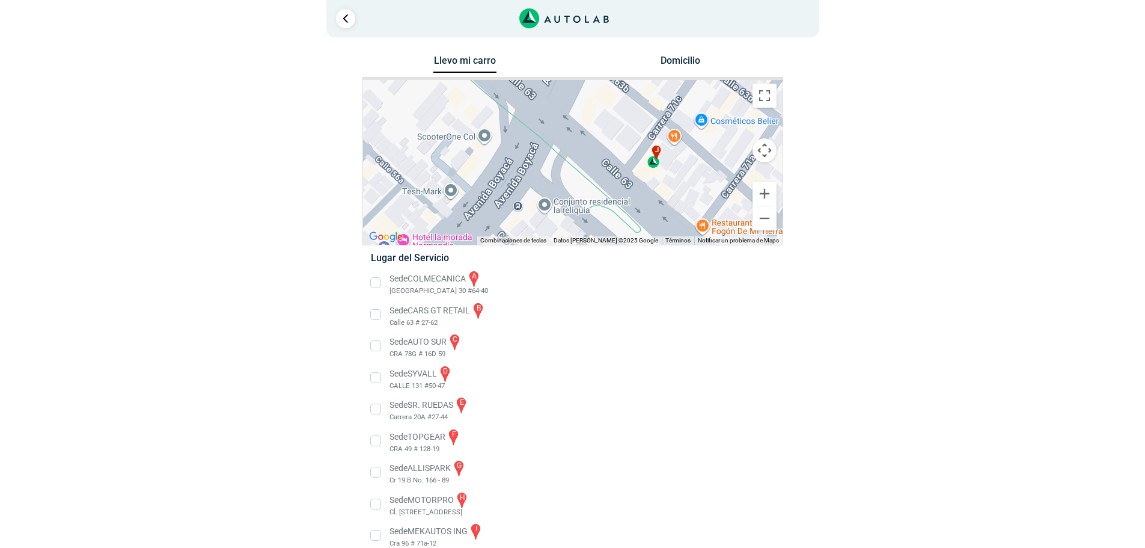
drag, startPoint x: 699, startPoint y: 175, endPoint x: 632, endPoint y: 188, distance: 67.3
click at [620, 210] on div "a b c d e f g" at bounding box center [573, 161] width 420 height 167
click at [655, 164] on div "j" at bounding box center [655, 156] width 14 height 23
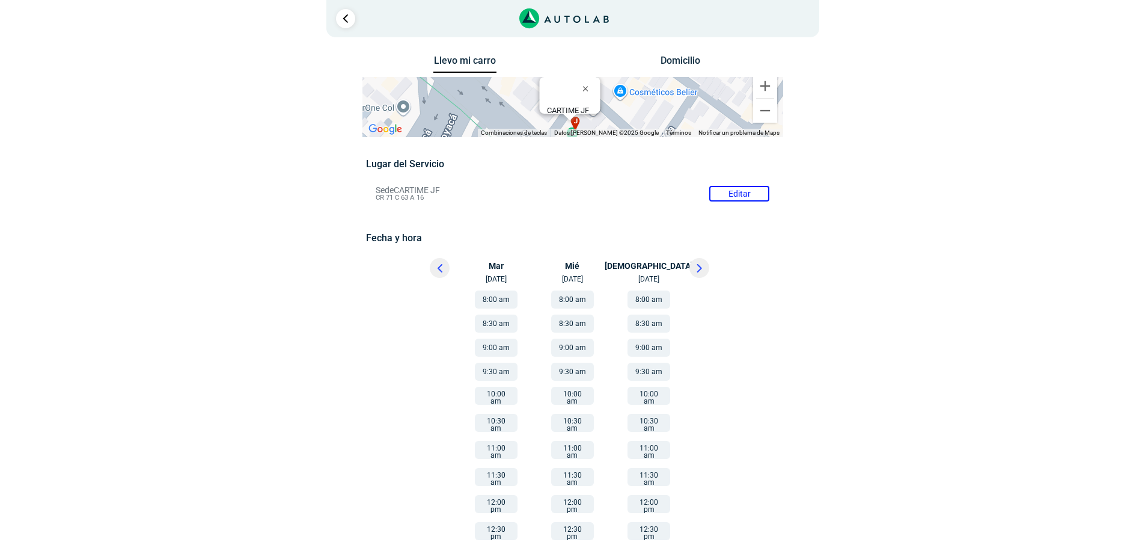
click at [575, 345] on button "9:00 am" at bounding box center [572, 347] width 43 height 18
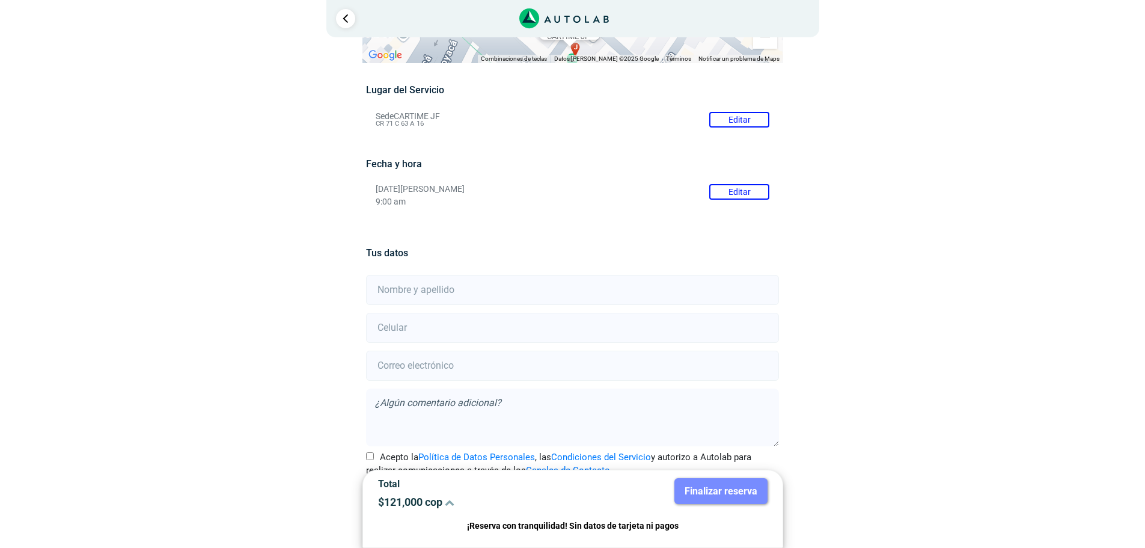
scroll to position [106, 0]
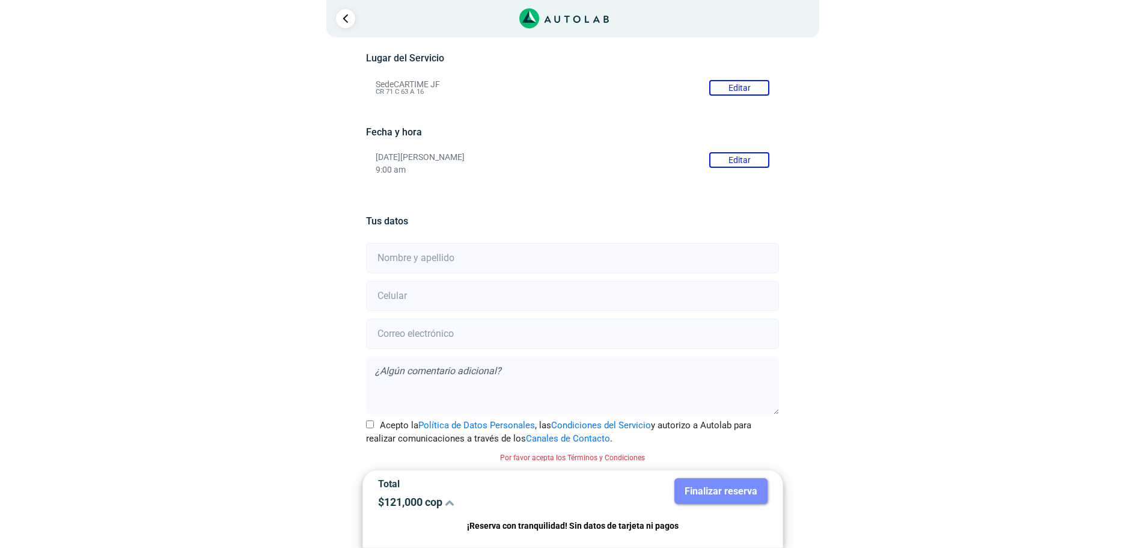
click at [468, 260] on input "text" at bounding box center [572, 258] width 413 height 30
type input "[PERSON_NAME]"
type input "3159277779"
type input "[EMAIL_ADDRESS][DOMAIN_NAME]"
type textarea "tiene el testigo de motor en naranja encendido"
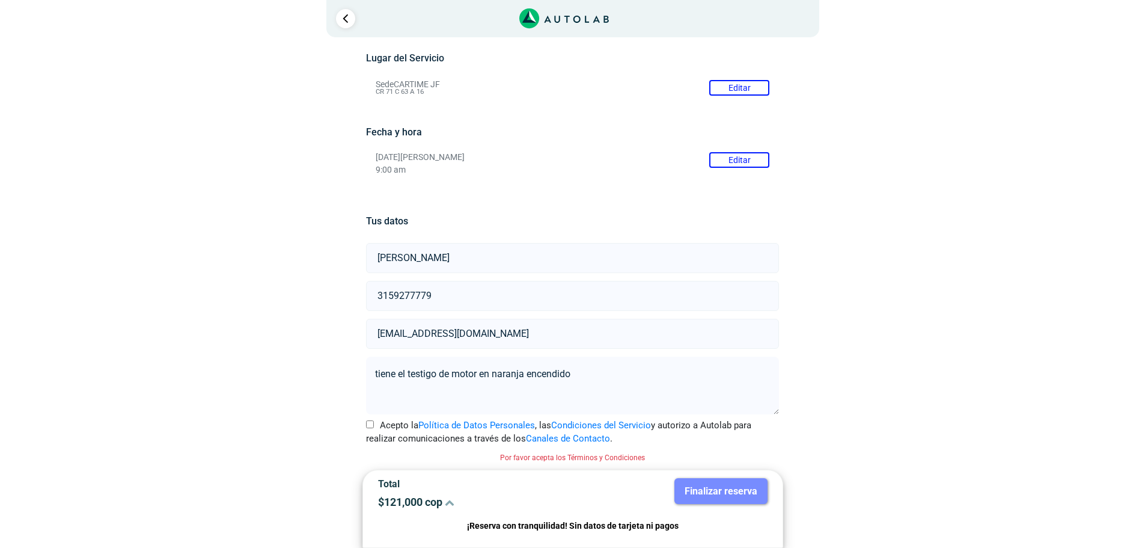
click at [370, 426] on input "Acepto la Política de Datos Personales , las Condiciones del Servicio y autoriz…" at bounding box center [370, 424] width 8 height 8
checkbox input "true"
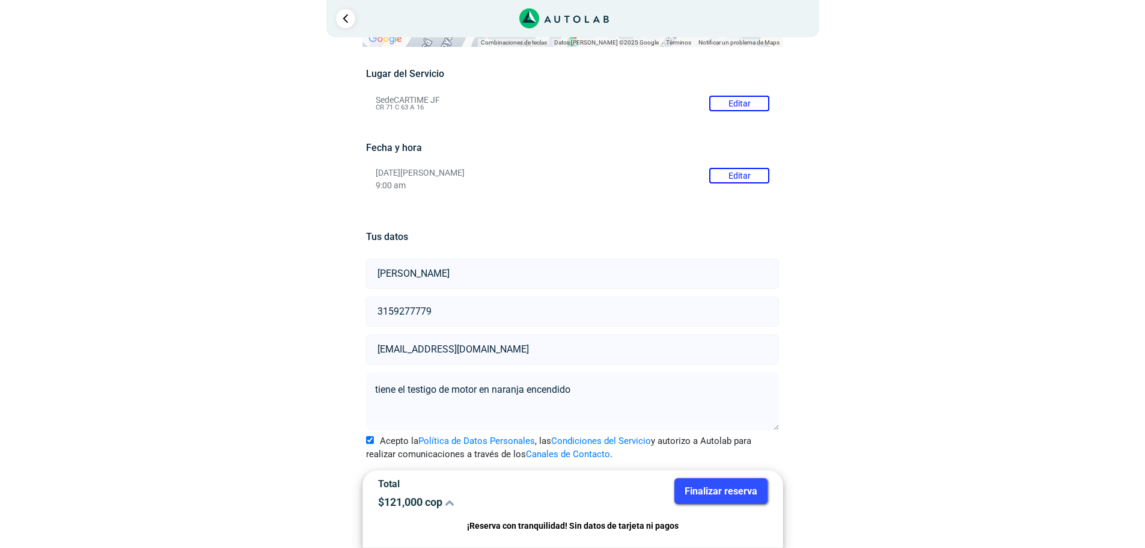
click at [729, 489] on button "Finalizar reserva" at bounding box center [721, 491] width 93 height 26
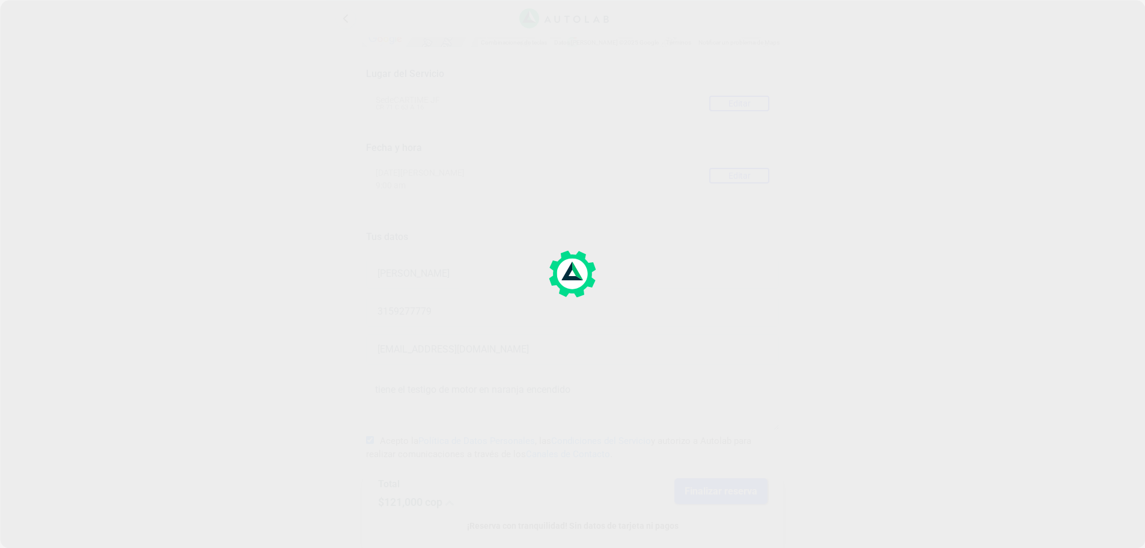
scroll to position [0, 0]
